Goal: Task Accomplishment & Management: Manage account settings

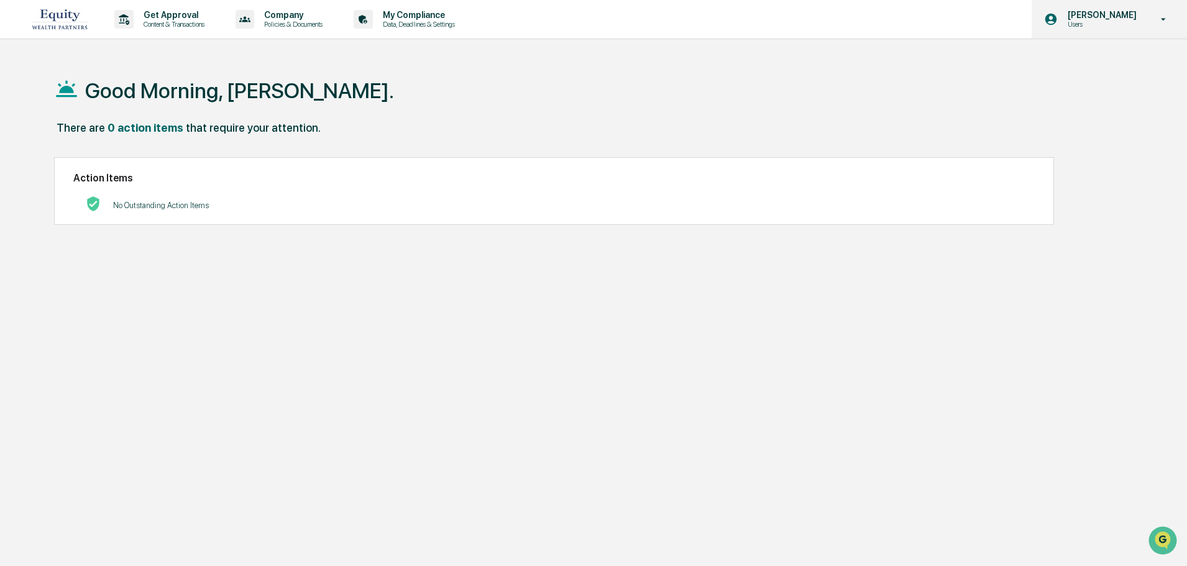
click at [1080, 14] on p "[PERSON_NAME]" at bounding box center [1100, 15] width 85 height 10
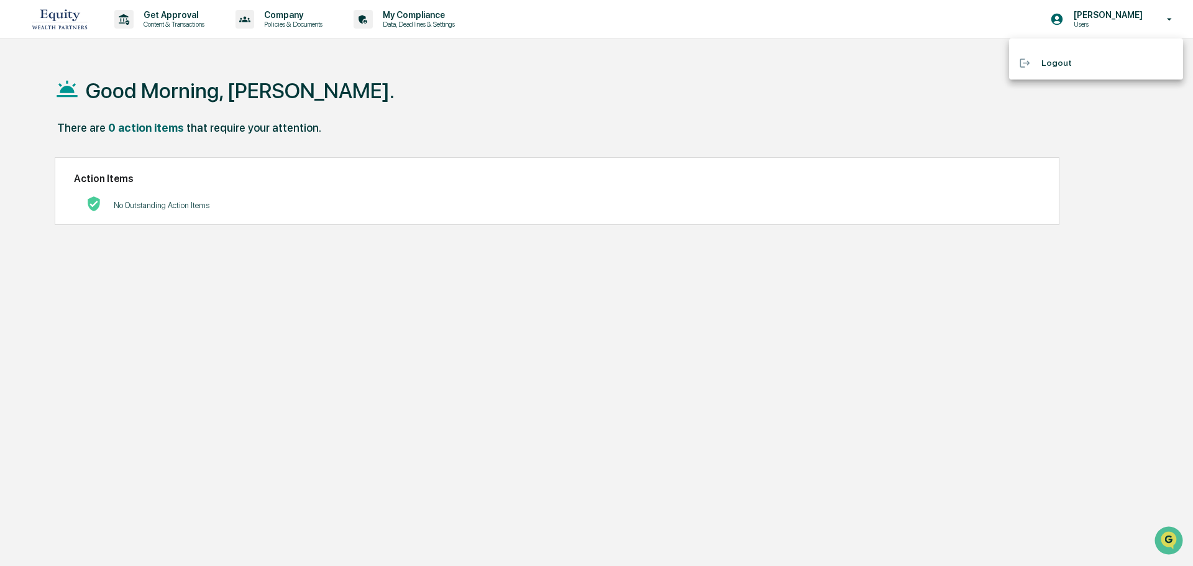
click at [831, 119] on div at bounding box center [596, 283] width 1193 height 566
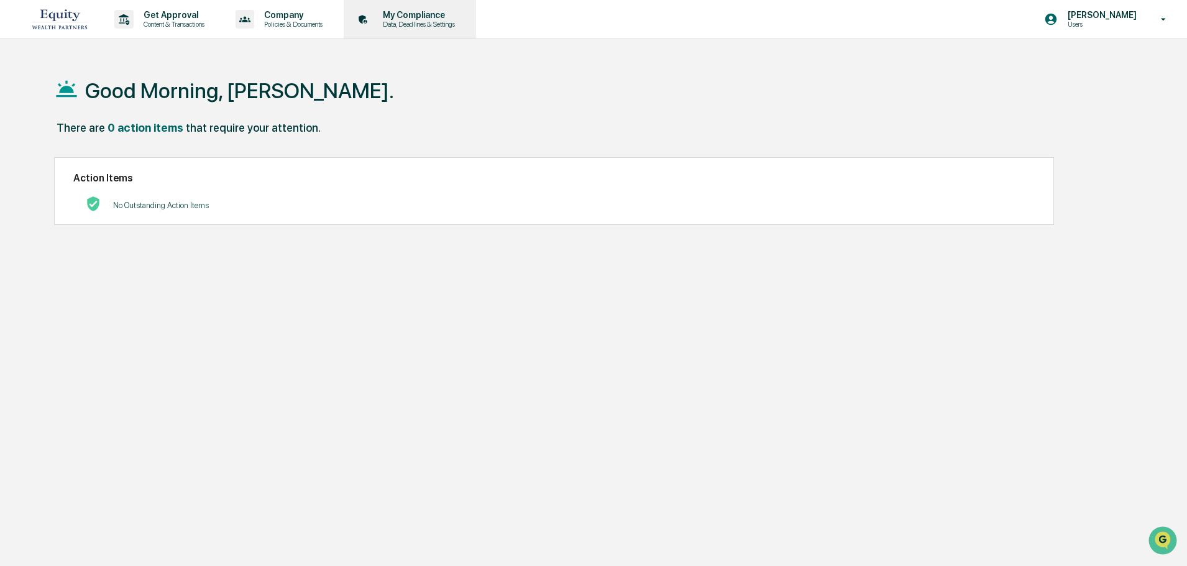
click at [449, 22] on p "Data, Deadlines & Settings" at bounding box center [417, 24] width 88 height 9
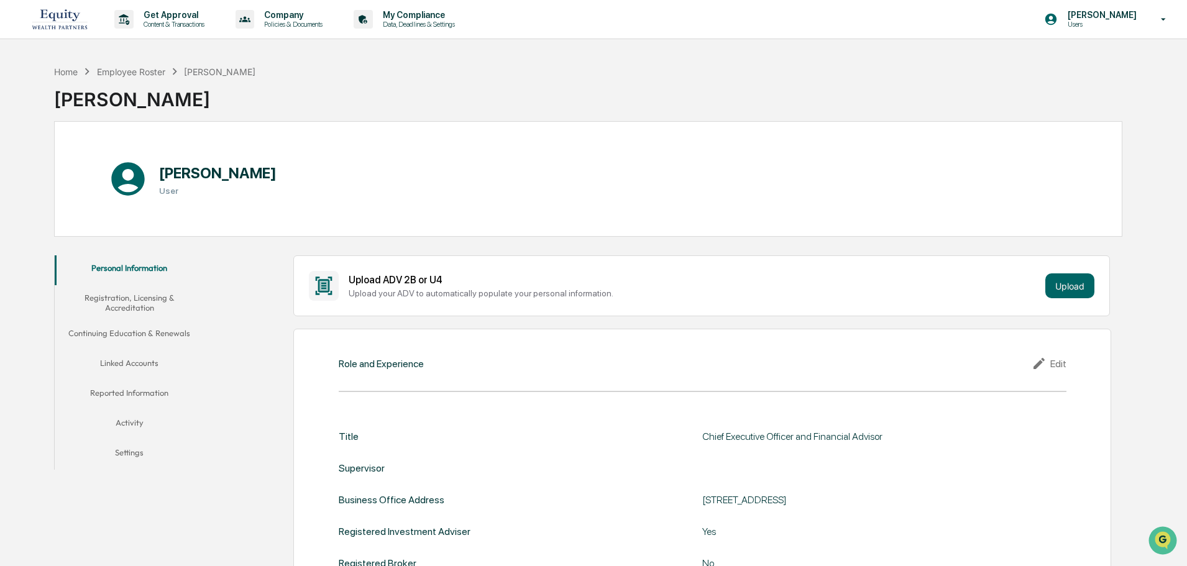
click at [134, 359] on button "Linked Accounts" at bounding box center [129, 365] width 149 height 30
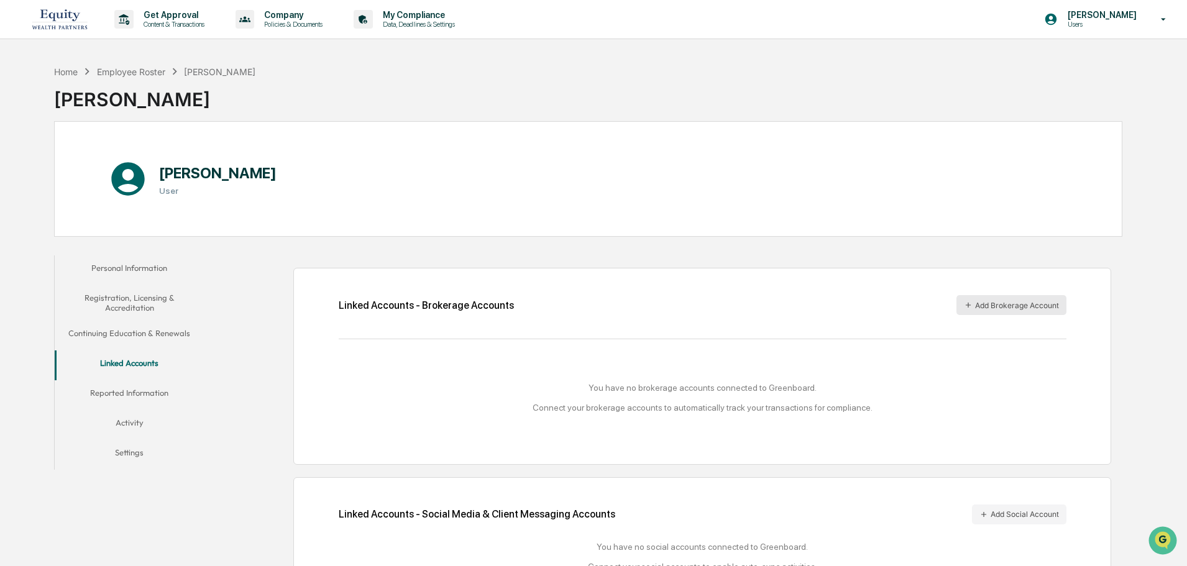
click at [980, 307] on button "Add Brokerage Account" at bounding box center [1011, 305] width 110 height 20
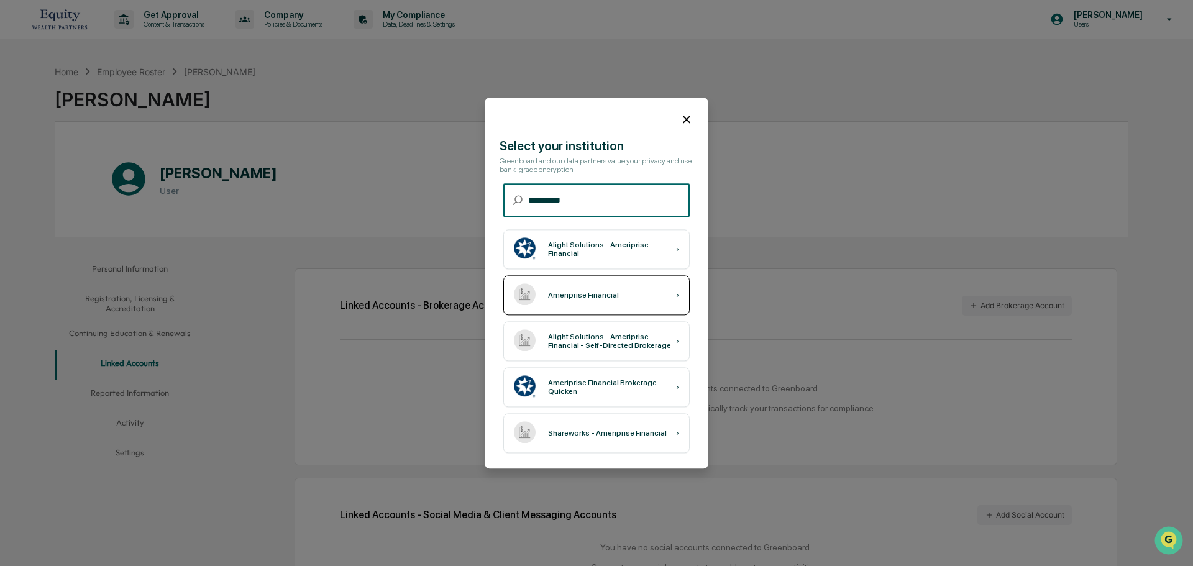
type input "**********"
click at [599, 295] on div "Ameriprise Financial" at bounding box center [583, 295] width 71 height 9
